Goal: Information Seeking & Learning: Learn about a topic

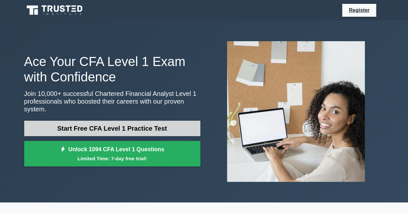
click at [101, 123] on link "Start Free CFA Level 1 Practice Test" at bounding box center [112, 128] width 176 height 15
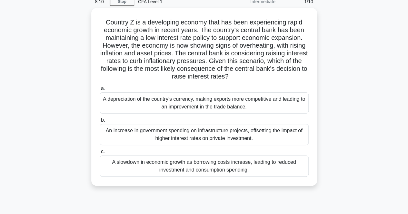
scroll to position [29, 0]
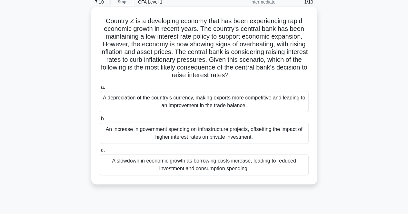
click at [167, 162] on div "A slowdown in economic growth as borrowing costs increase, leading to reduced i…" at bounding box center [204, 164] width 209 height 21
click at [100, 153] on input "c. A slowdown in economic growth as borrowing costs increase, leading to reduce…" at bounding box center [100, 151] width 0 height 4
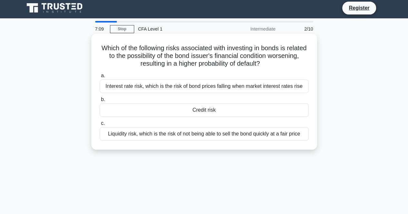
scroll to position [0, 0]
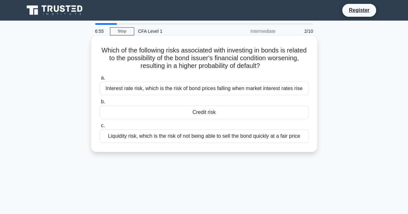
click at [195, 112] on div "Credit risk" at bounding box center [204, 113] width 209 height 14
click at [100, 104] on input "b. Credit risk" at bounding box center [100, 102] width 0 height 4
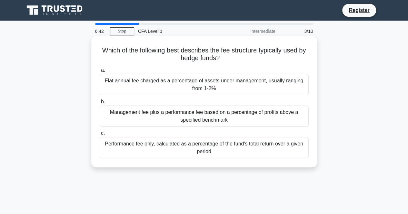
click at [224, 116] on div "Management fee plus a performance fee based on a percentage of profits above a …" at bounding box center [204, 116] width 209 height 21
click at [100, 104] on input "b. Management fee plus a performance fee based on a percentage of profits above…" at bounding box center [100, 102] width 0 height 4
